Goal: Transaction & Acquisition: Purchase product/service

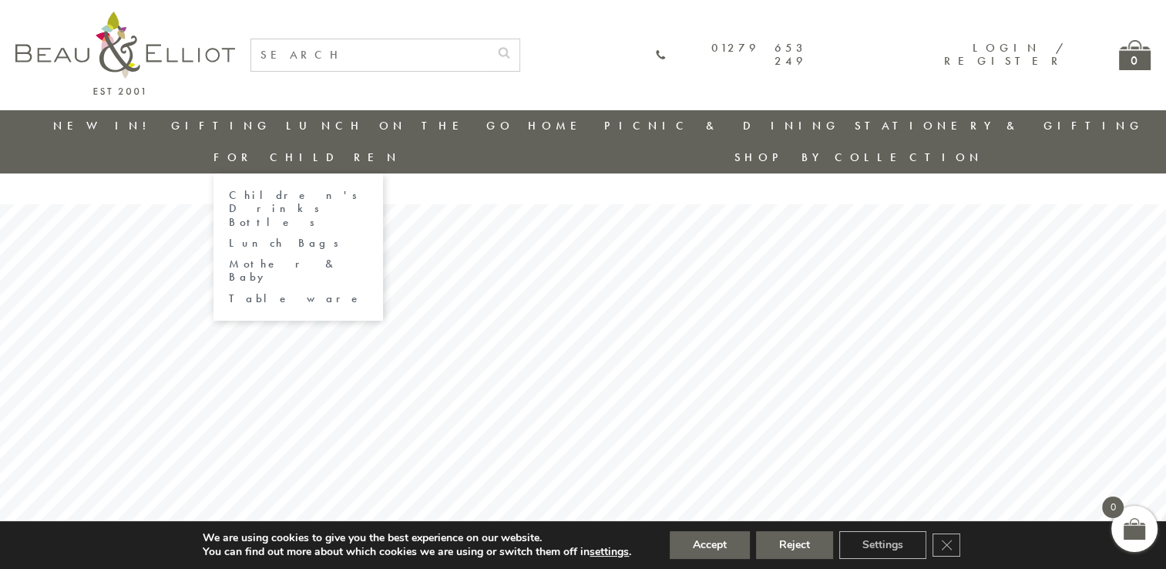
click at [401, 150] on link "For Children" at bounding box center [307, 157] width 187 height 15
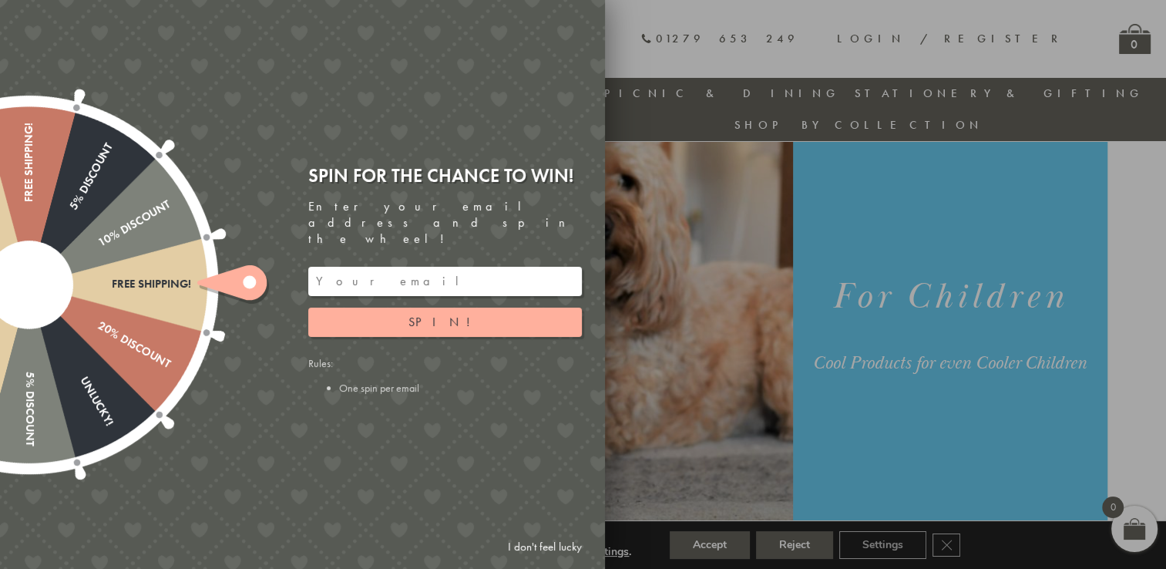
scroll to position [99, 0]
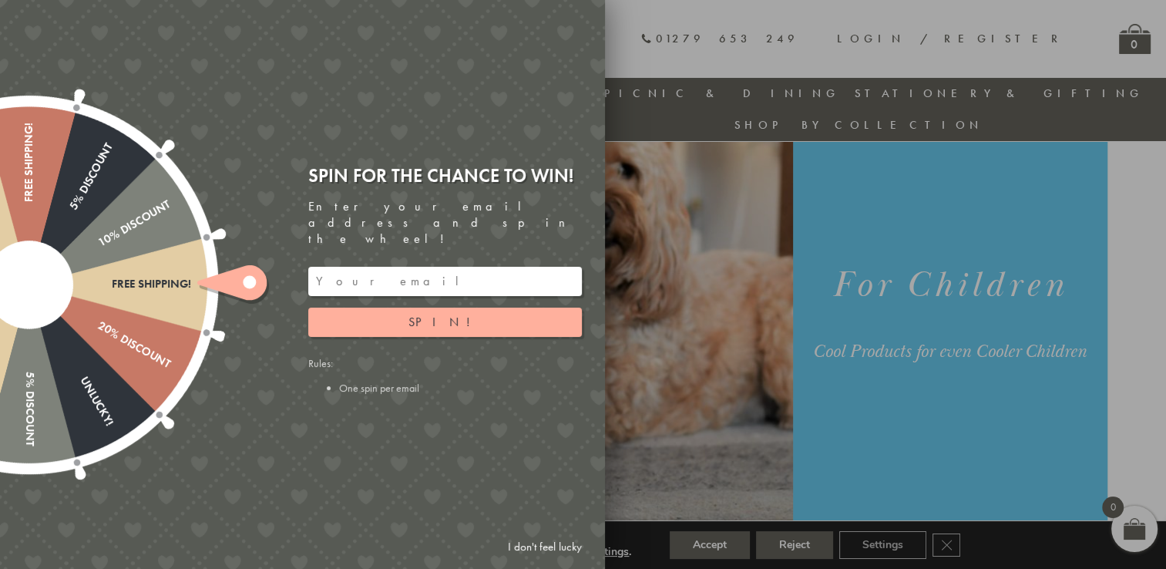
click at [566, 541] on link "I don't feel lucky" at bounding box center [544, 547] width 89 height 29
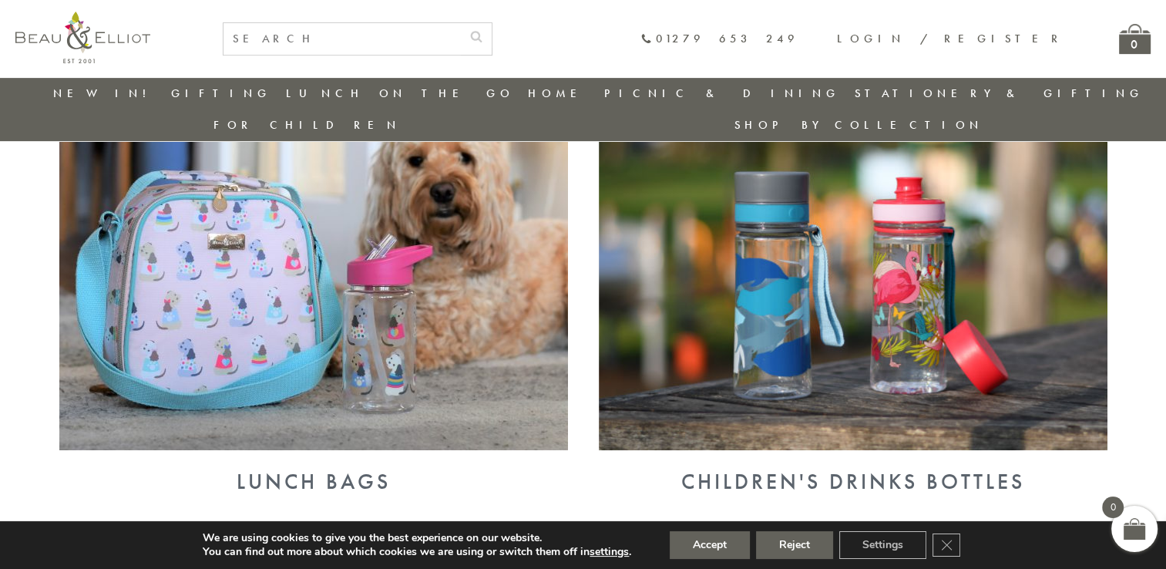
scroll to position [626, 0]
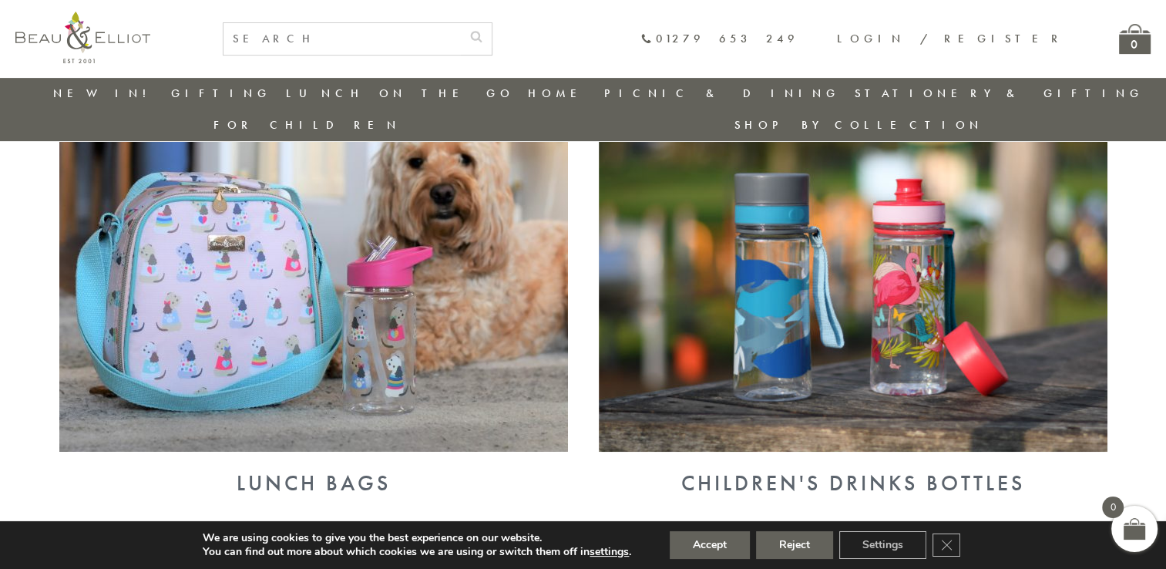
drag, startPoint x: 218, startPoint y: 211, endPoint x: 231, endPoint y: 210, distance: 13.1
click at [218, 211] on img at bounding box center [313, 267] width 509 height 370
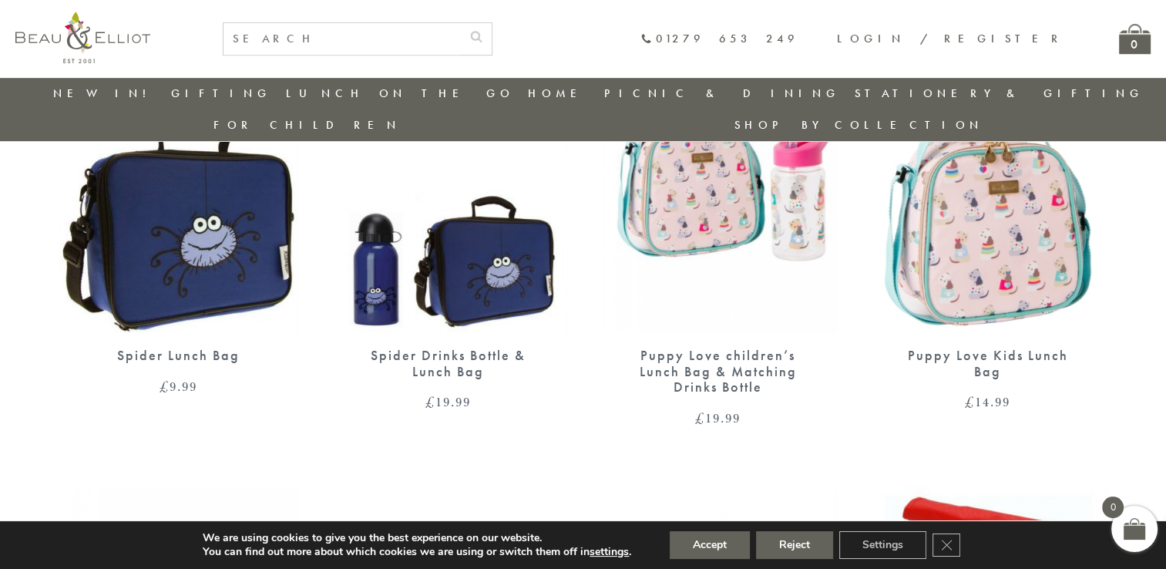
scroll to position [736, 0]
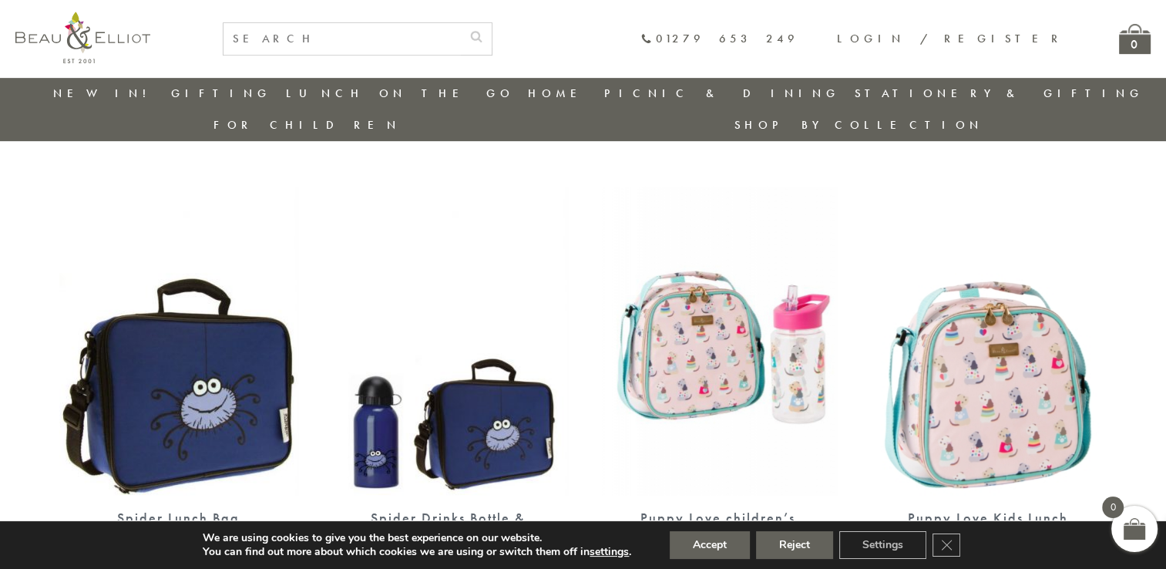
click at [733, 260] on img at bounding box center [718, 341] width 239 height 308
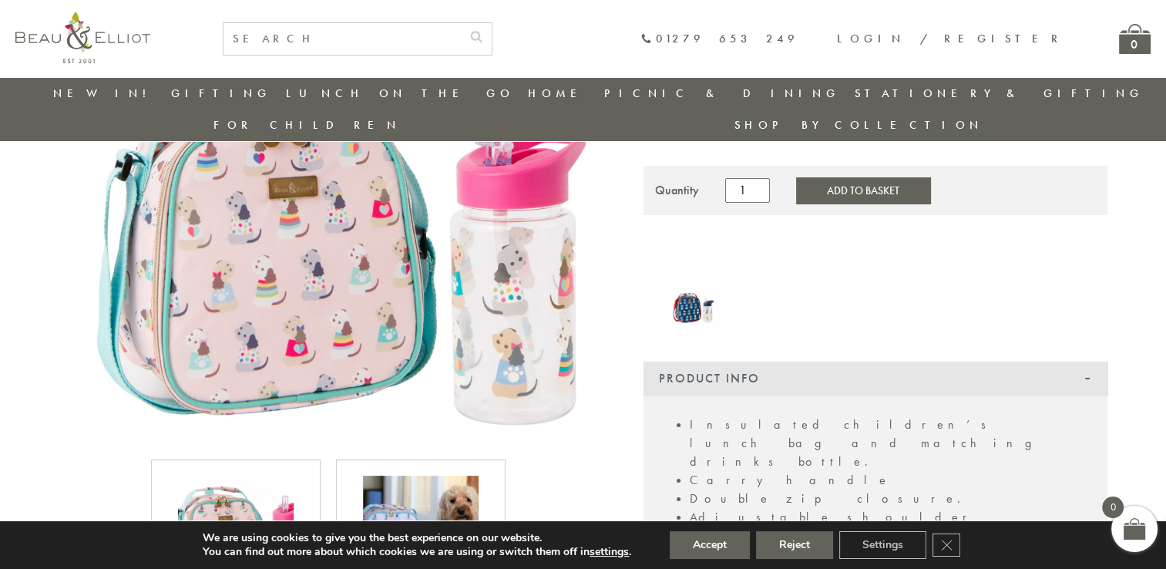
scroll to position [167, 0]
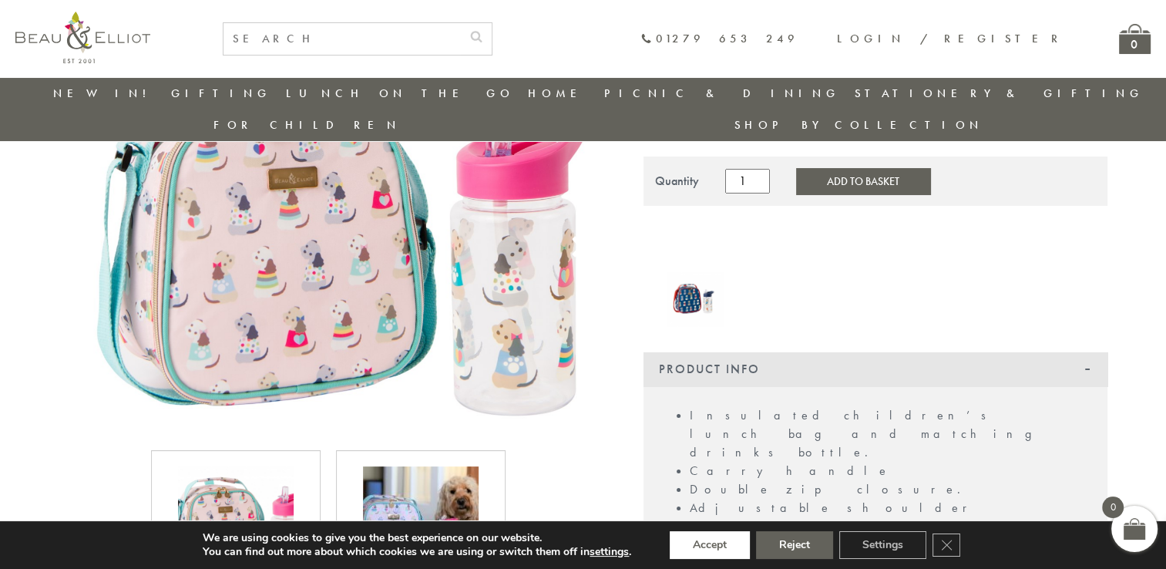
click at [718, 549] on button "Accept" at bounding box center [710, 545] width 80 height 28
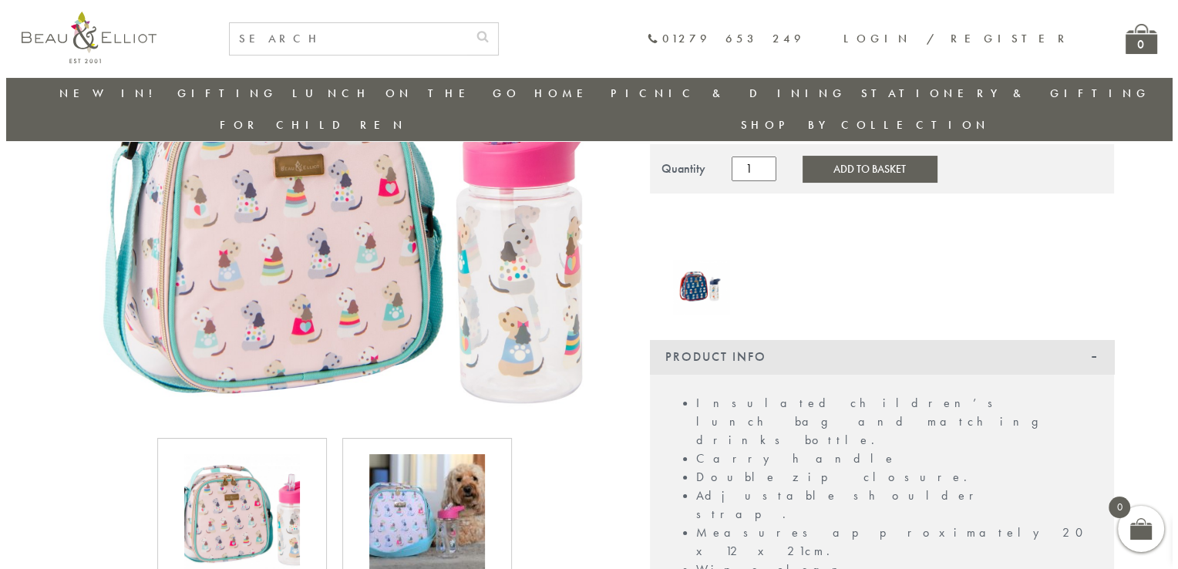
scroll to position [142, 0]
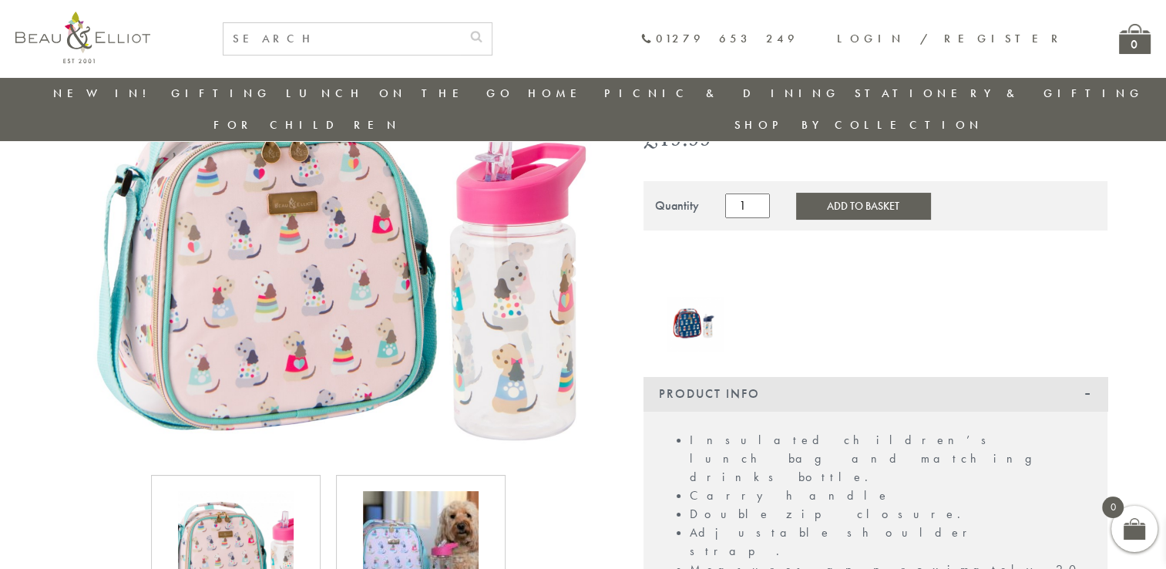
click at [306, 291] on img at bounding box center [329, 254] width 540 height 402
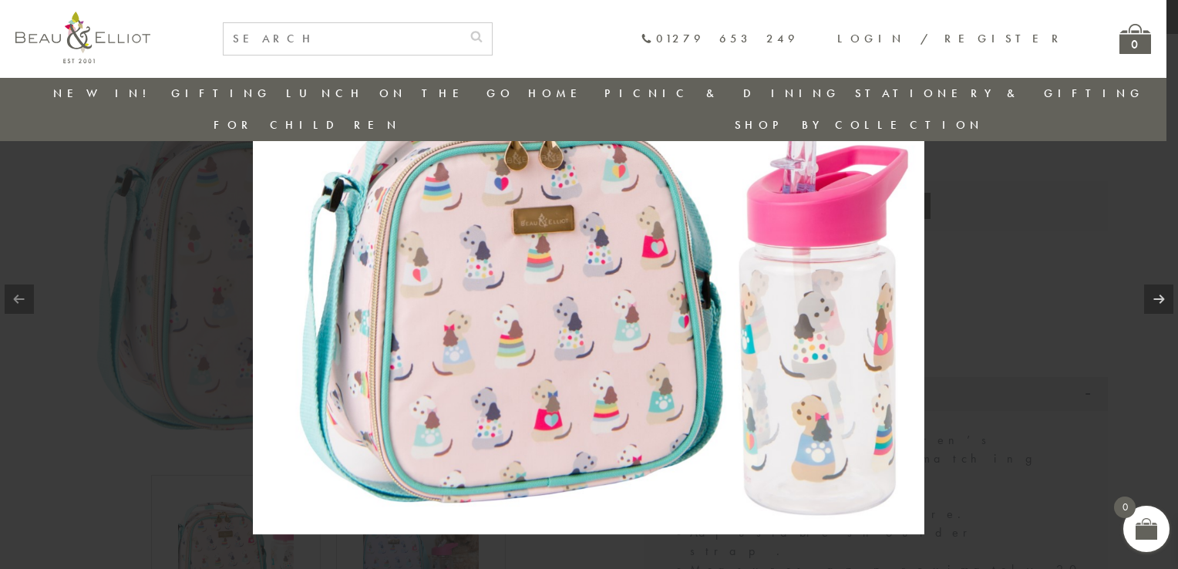
click at [679, 300] on img at bounding box center [588, 284] width 671 height 500
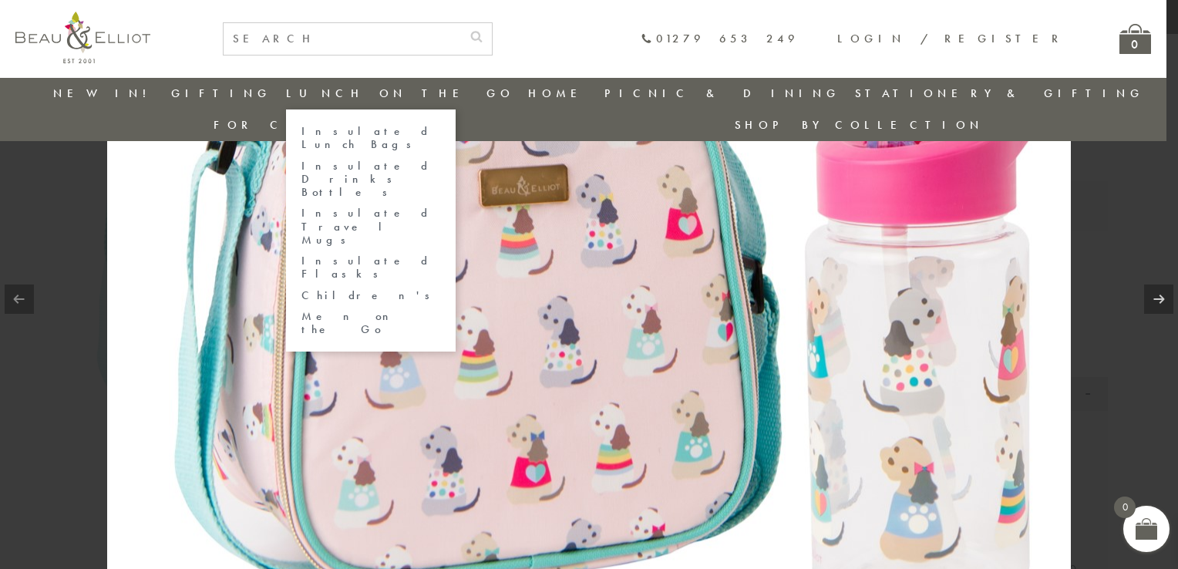
click at [338, 254] on link "Insulated Flasks" at bounding box center [370, 267] width 139 height 27
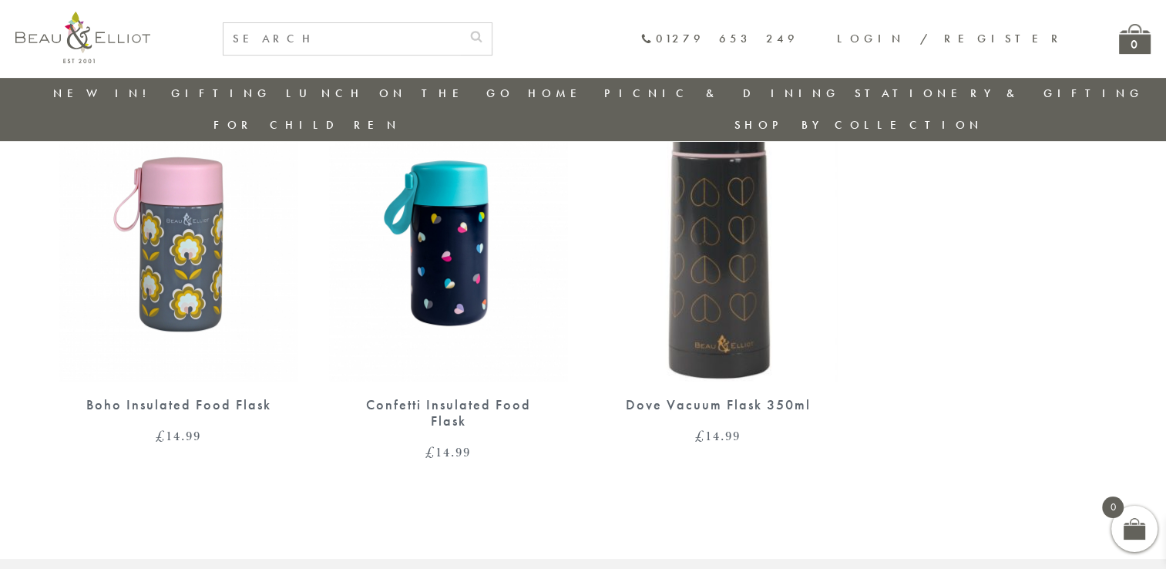
scroll to position [628, 0]
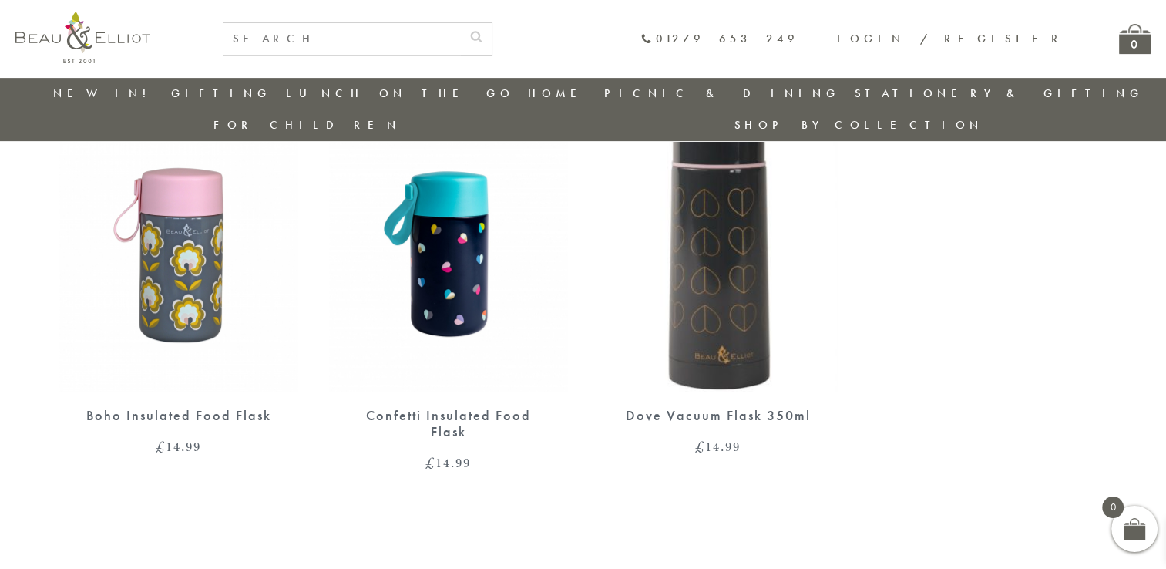
click at [449, 241] on img at bounding box center [448, 238] width 239 height 308
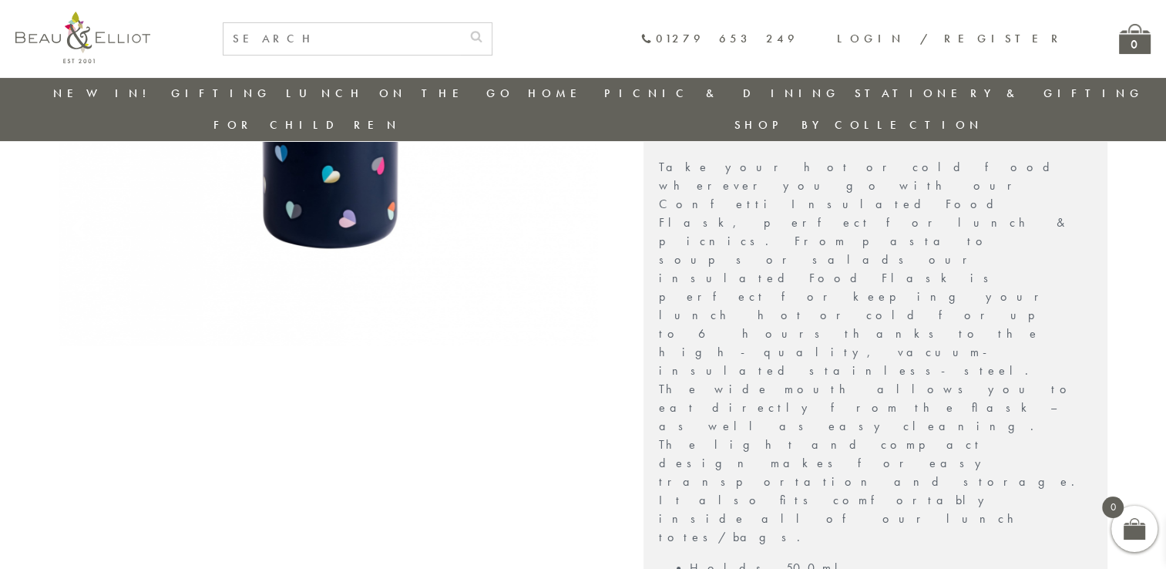
scroll to position [426, 0]
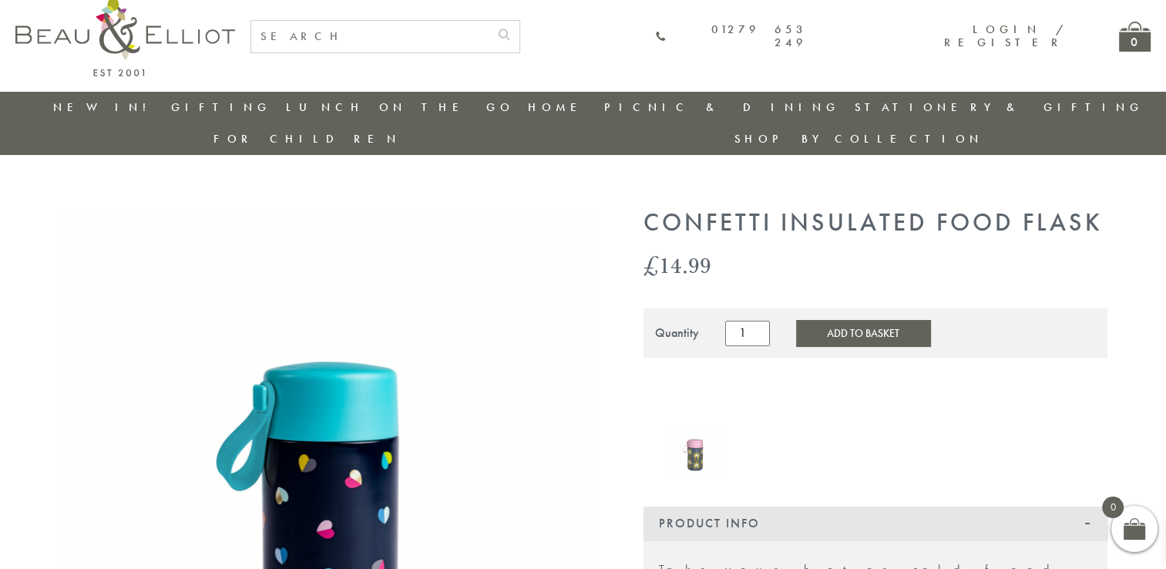
scroll to position [0, 0]
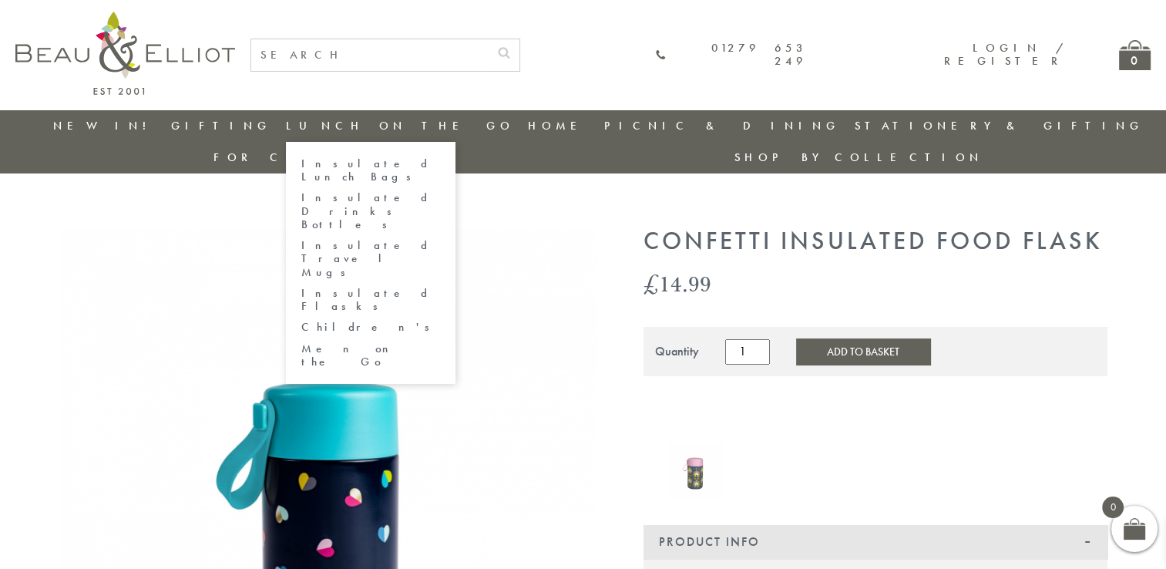
click at [321, 321] on link "Children's" at bounding box center [370, 327] width 139 height 13
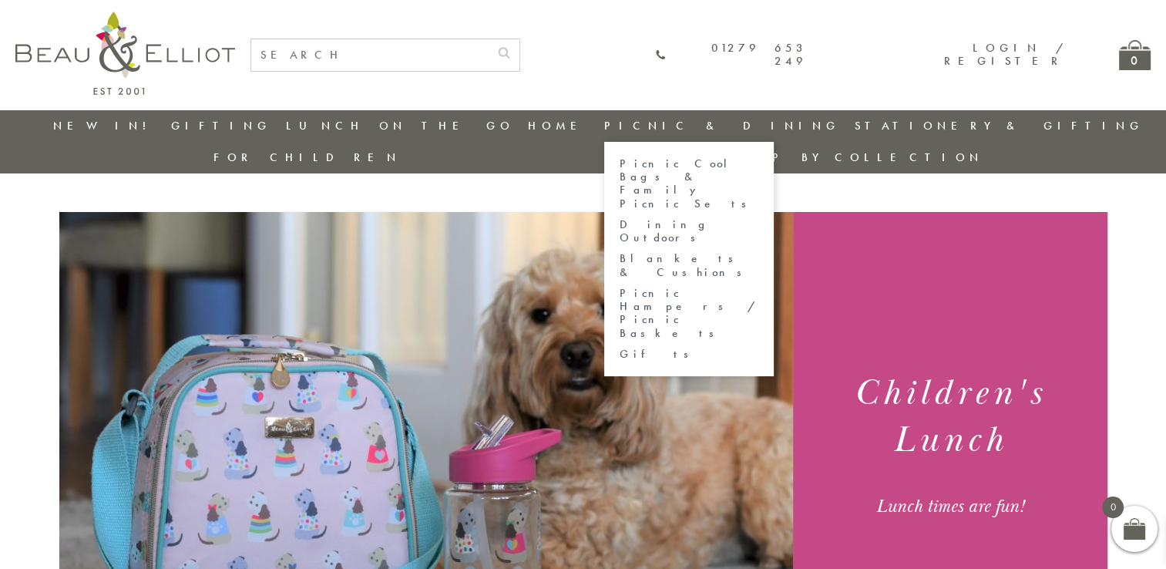
click at [620, 175] on link "Picnic Cool Bags & Family Picnic Sets" at bounding box center [689, 183] width 139 height 53
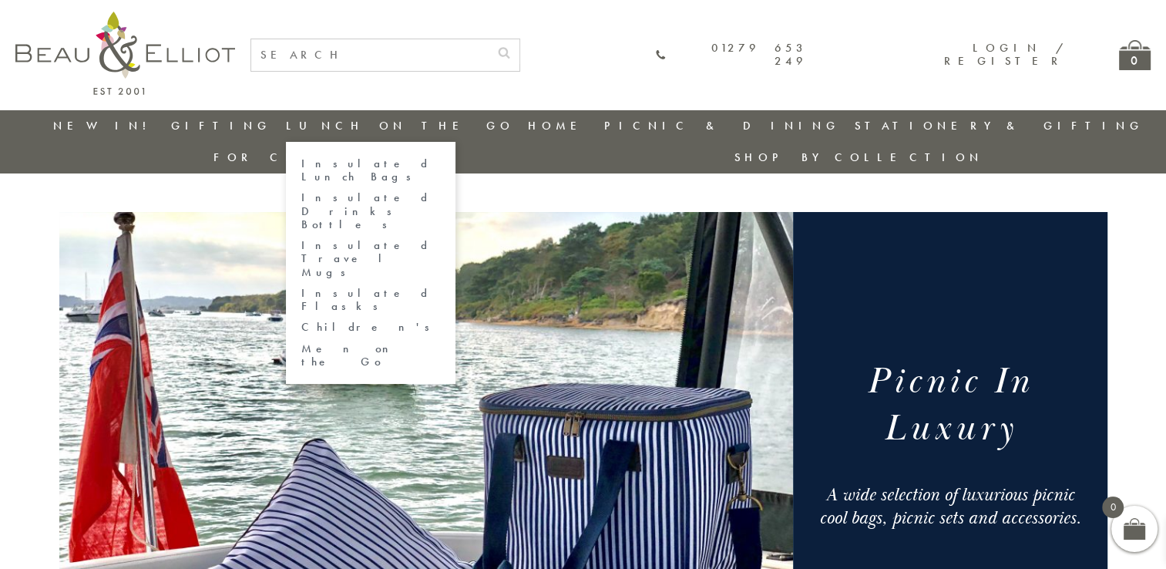
click at [325, 191] on link "Insulated Drinks Bottles" at bounding box center [370, 211] width 139 height 40
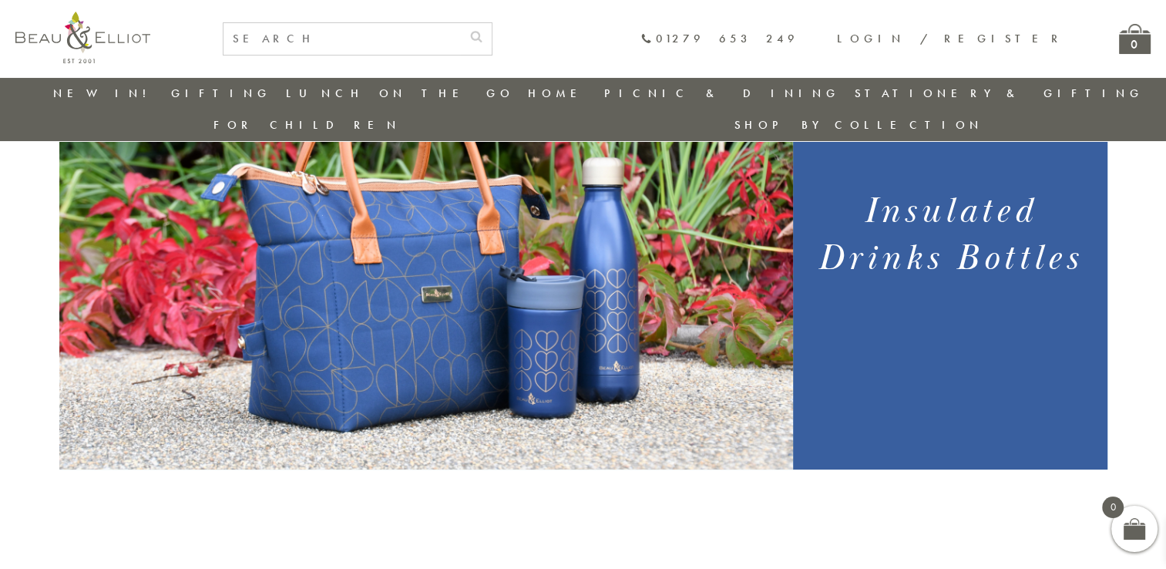
scroll to position [106, 0]
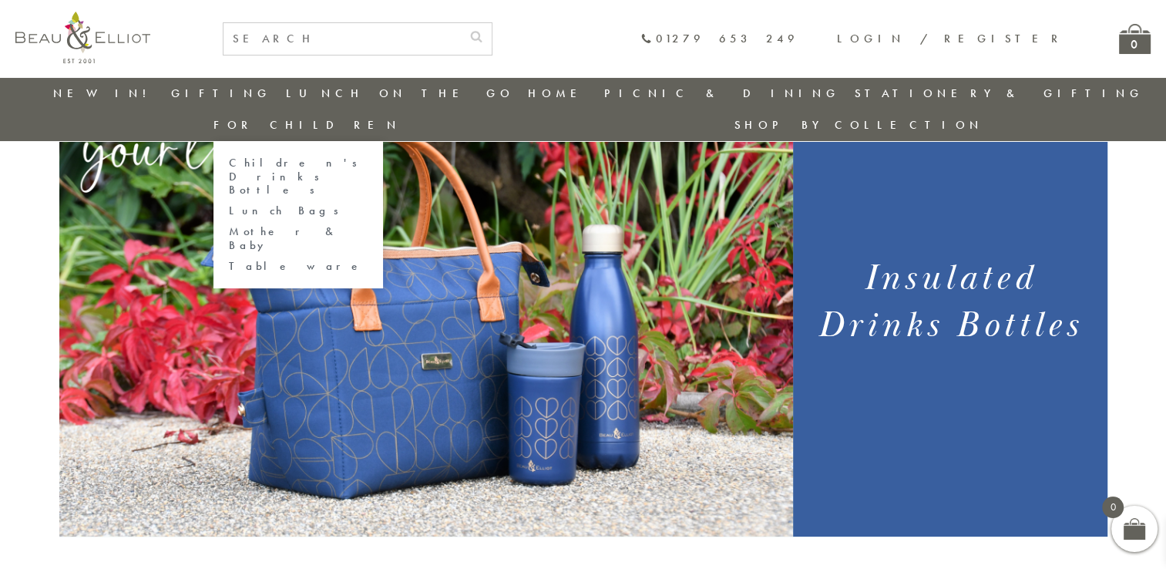
click at [368, 156] on link "Children's Drinks Bottles" at bounding box center [298, 176] width 139 height 40
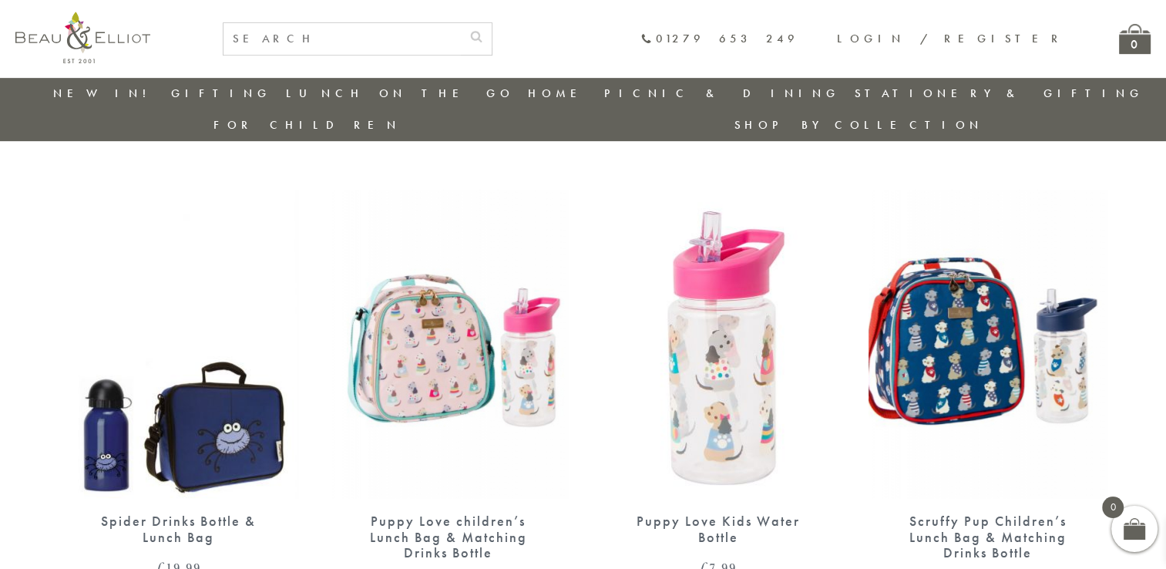
scroll to position [715, 0]
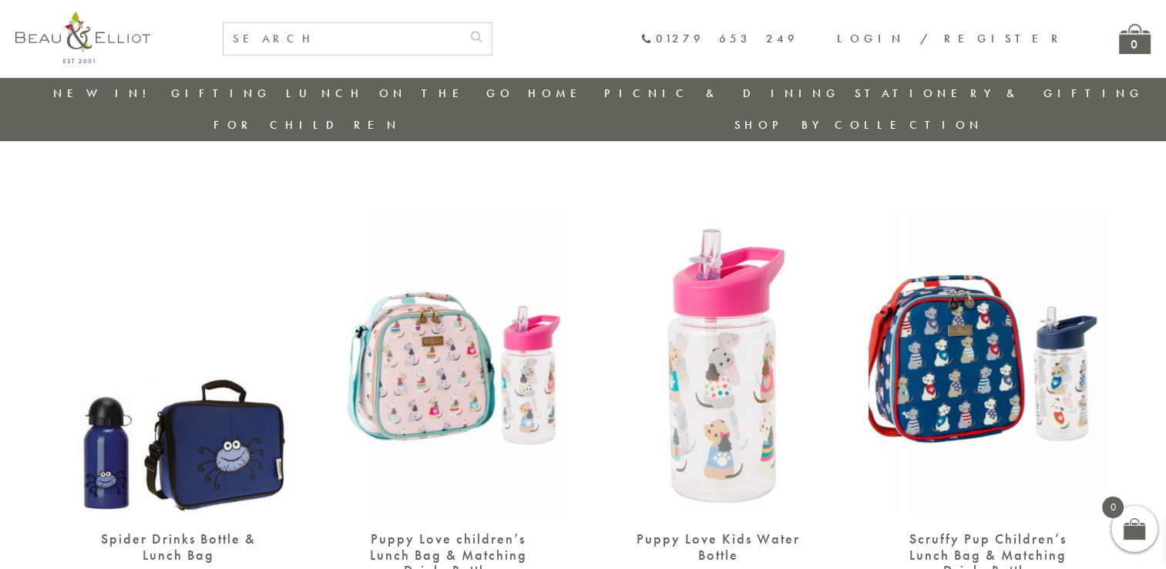
click at [959, 289] on img at bounding box center [988, 361] width 239 height 308
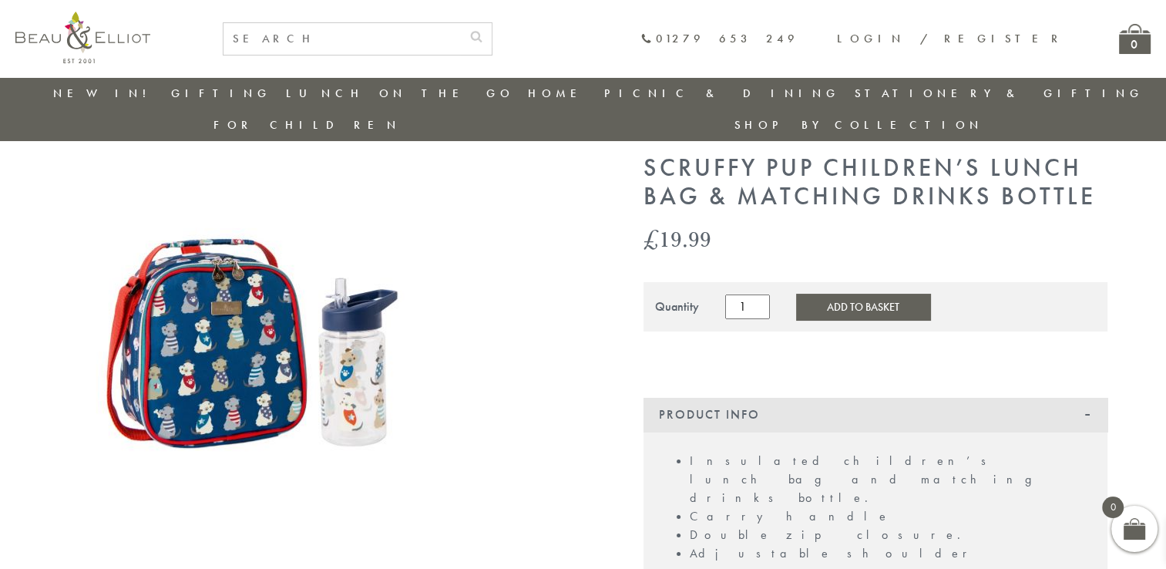
scroll to position [35, 0]
